Goal: Information Seeking & Learning: Learn about a topic

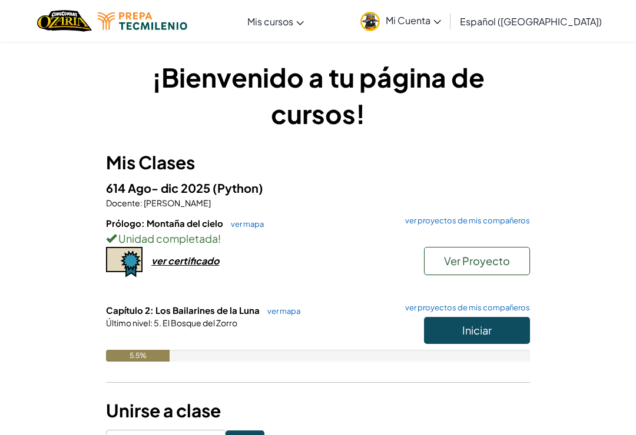
click at [488, 327] on span "Iniciar" at bounding box center [476, 331] width 29 height 14
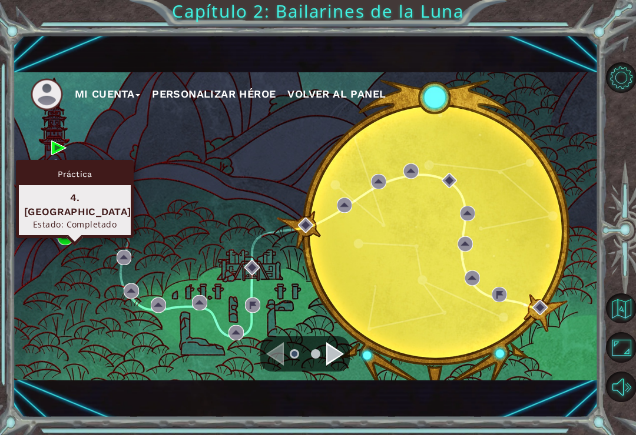
click at [90, 276] on div "Mi Cuenta Personalizar héroe Volver al panel" at bounding box center [305, 226] width 585 height 308
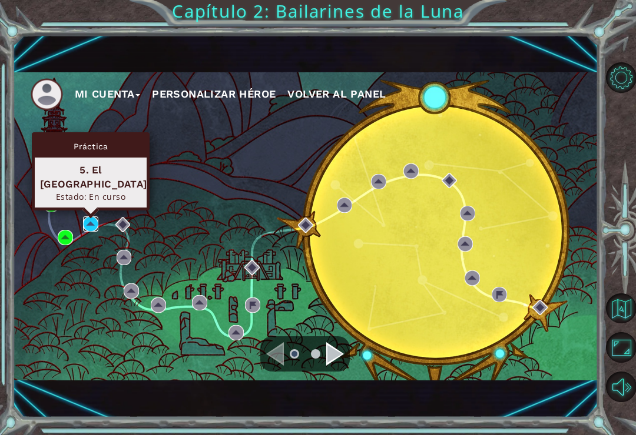
click at [94, 223] on img at bounding box center [90, 224] width 15 height 15
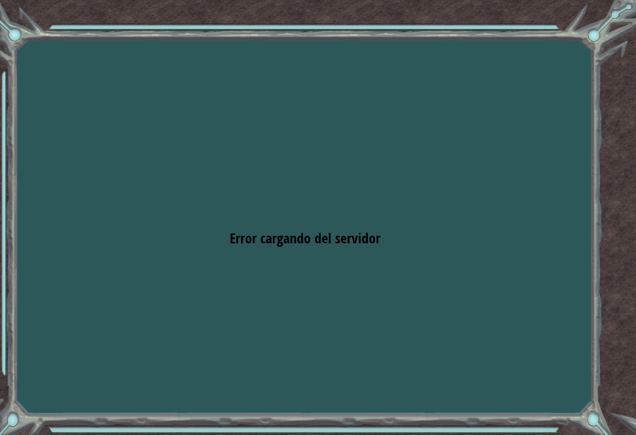
click at [340, 255] on div "Goals Error cargando del servidor Deberás unirte a un curso para jugar a este n…" at bounding box center [318, 217] width 636 height 435
